Goal: Transaction & Acquisition: Subscribe to service/newsletter

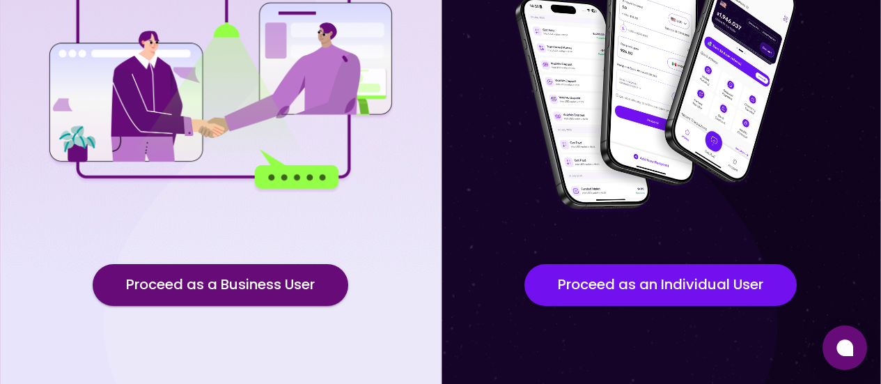
scroll to position [215, 0]
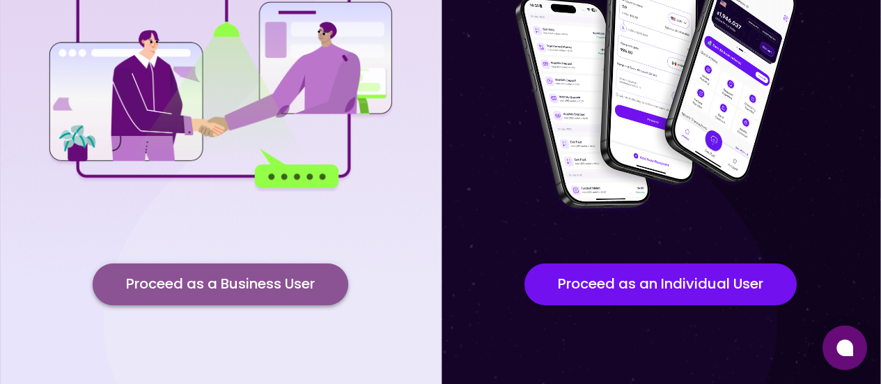
click at [257, 278] on button "Proceed as a Business User" at bounding box center [221, 284] width 256 height 42
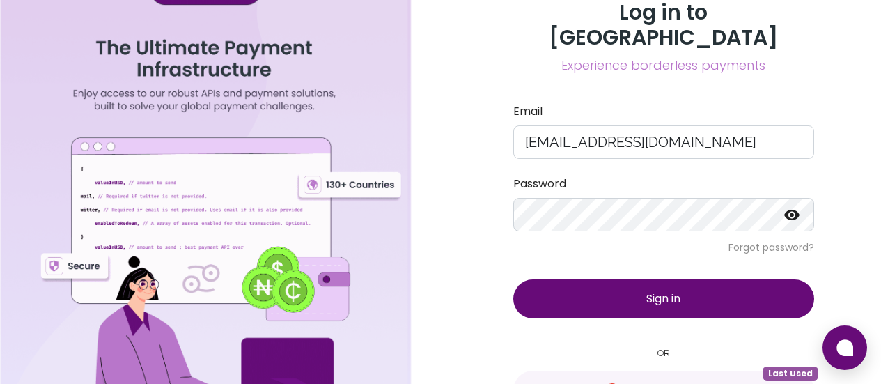
scroll to position [32, 0]
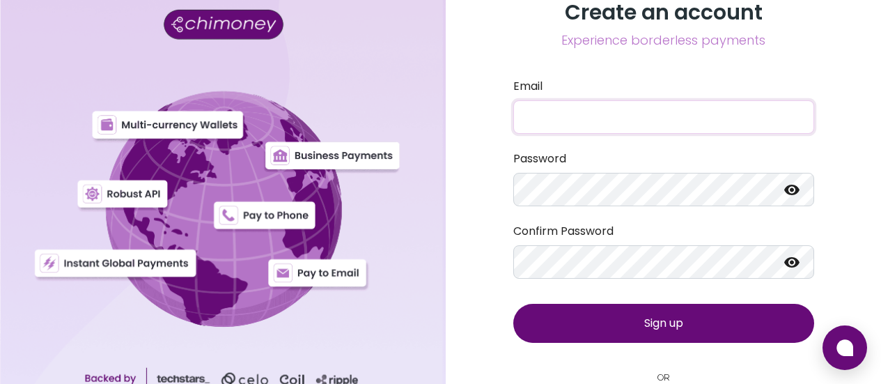
click at [619, 123] on input "Email" at bounding box center [663, 116] width 301 height 33
paste input "[EMAIL_ADDRESS][DOMAIN_NAME]"
type input "[EMAIL_ADDRESS][DOMAIN_NAME]"
click at [574, 327] on button "Sign up" at bounding box center [663, 323] width 301 height 39
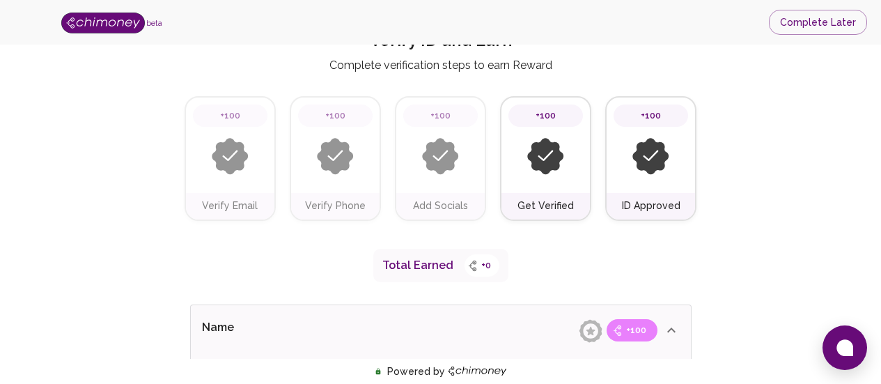
scroll to position [54, 0]
click at [786, 26] on button "Complete Later" at bounding box center [818, 23] width 98 height 26
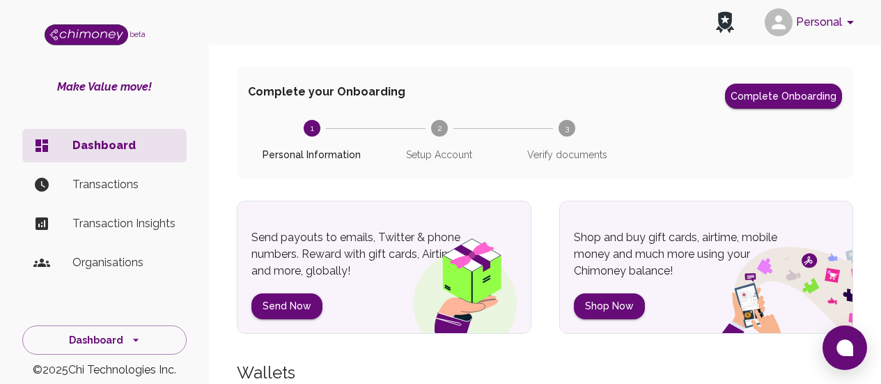
scroll to position [56, 0]
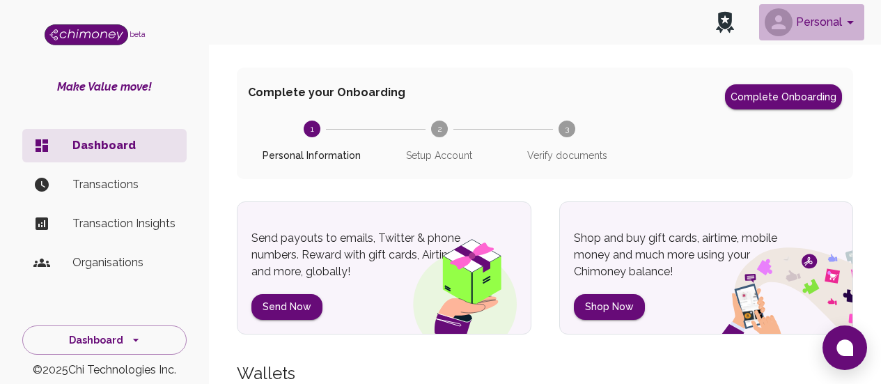
click at [804, 30] on button "Personal" at bounding box center [811, 22] width 105 height 36
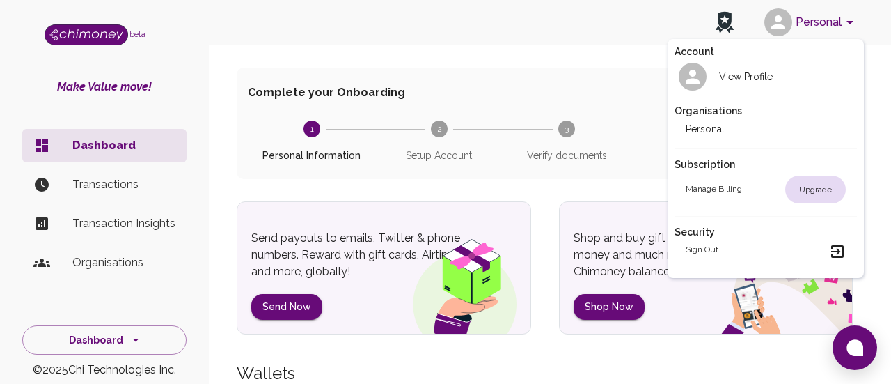
click at [615, 172] on div at bounding box center [445, 192] width 891 height 384
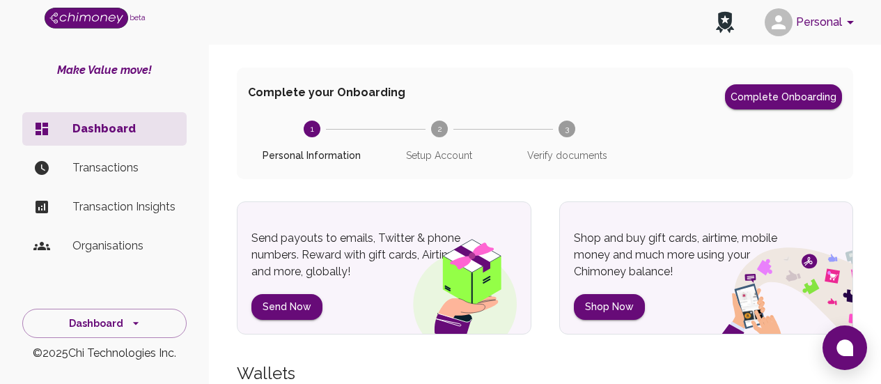
scroll to position [25, 0]
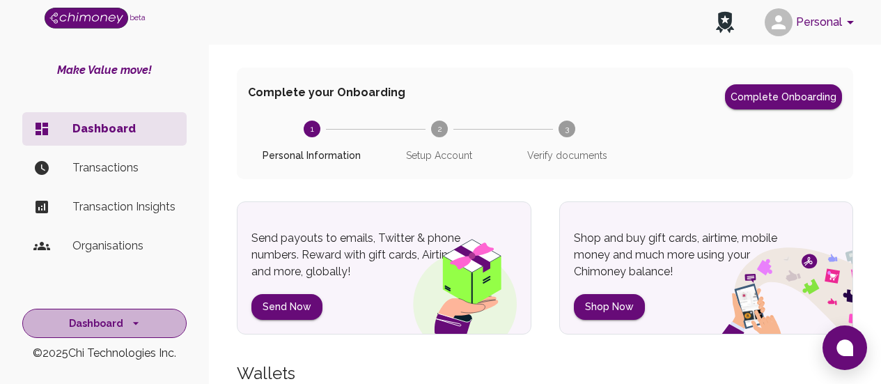
click at [134, 328] on icon "side nav" at bounding box center [136, 323] width 14 height 14
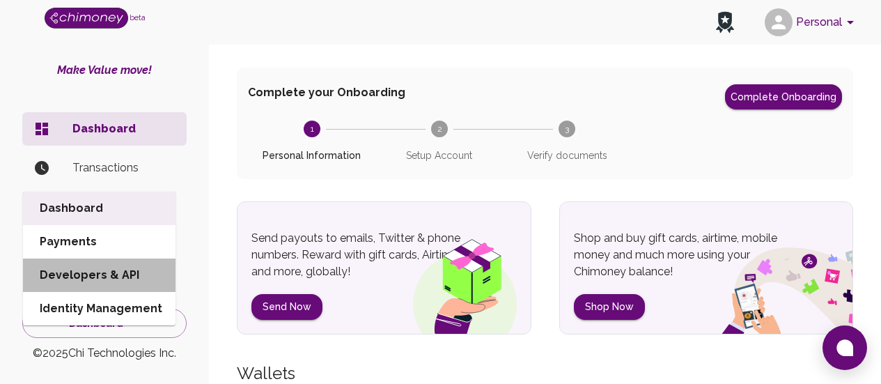
click at [116, 268] on li "Developers & API" at bounding box center [99, 274] width 152 height 33
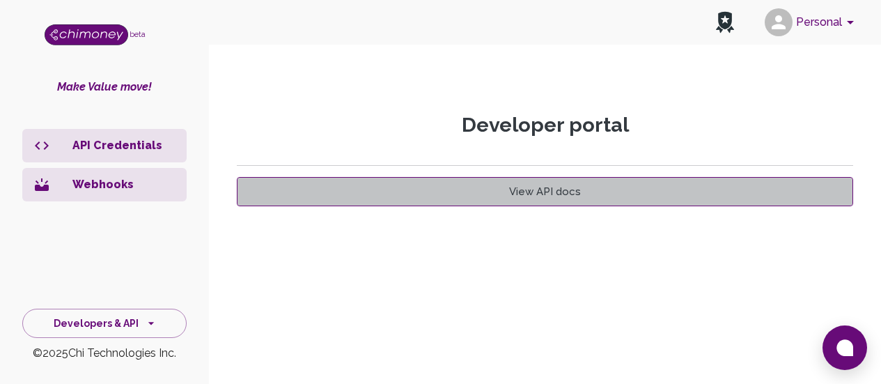
click at [537, 204] on link "View API docs" at bounding box center [545, 191] width 616 height 29
